Goal: Navigation & Orientation: Go to known website

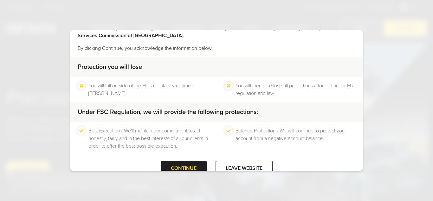
scroll to position [44, 0]
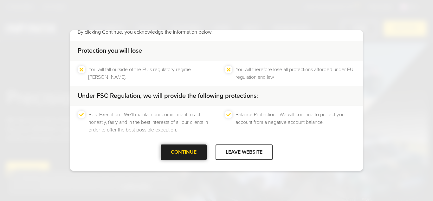
click at [184, 152] on div at bounding box center [184, 152] width 0 height 0
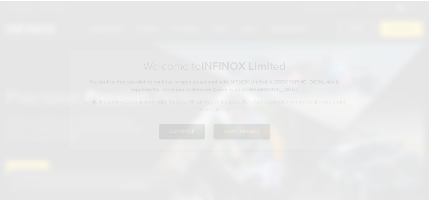
scroll to position [0, 0]
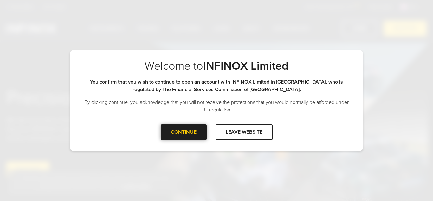
click at [184, 132] on div at bounding box center [184, 132] width 0 height 0
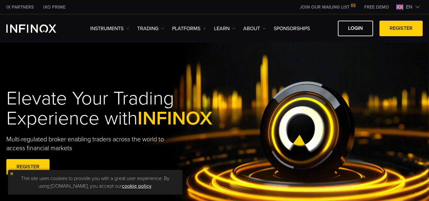
click at [407, 5] on span "en" at bounding box center [409, 7] width 12 height 8
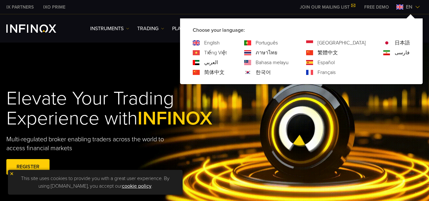
click at [278, 40] on link "Português" at bounding box center [266, 43] width 22 height 8
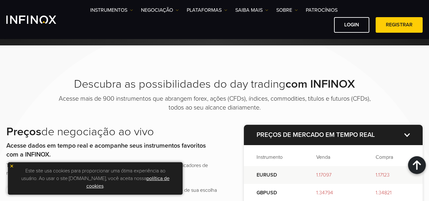
scroll to position [793, 0]
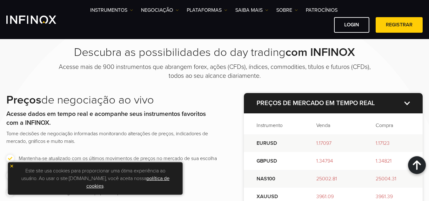
click at [11, 165] on img at bounding box center [12, 166] width 4 height 4
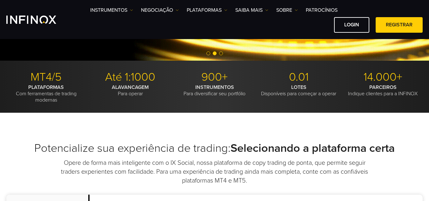
scroll to position [32, 0]
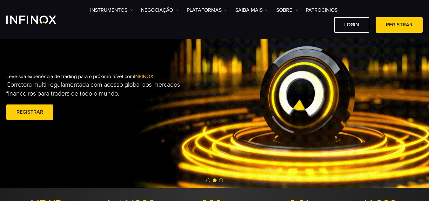
click at [399, 25] on span at bounding box center [399, 25] width 0 height 0
